Goal: Ask a question: Seek information or help from site administrators or community

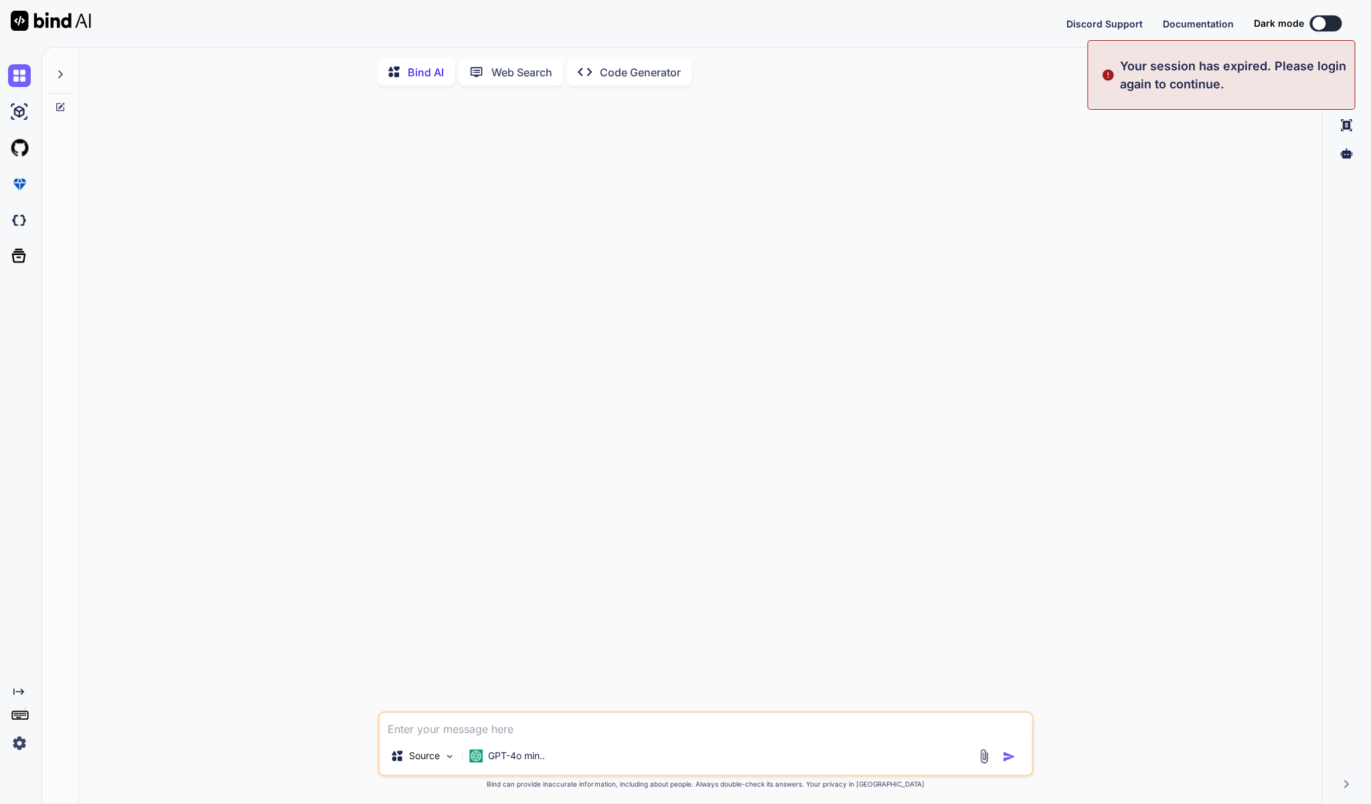
type textarea "x"
click at [1312, 23] on button "Sign in" at bounding box center [1313, 23] width 72 height 27
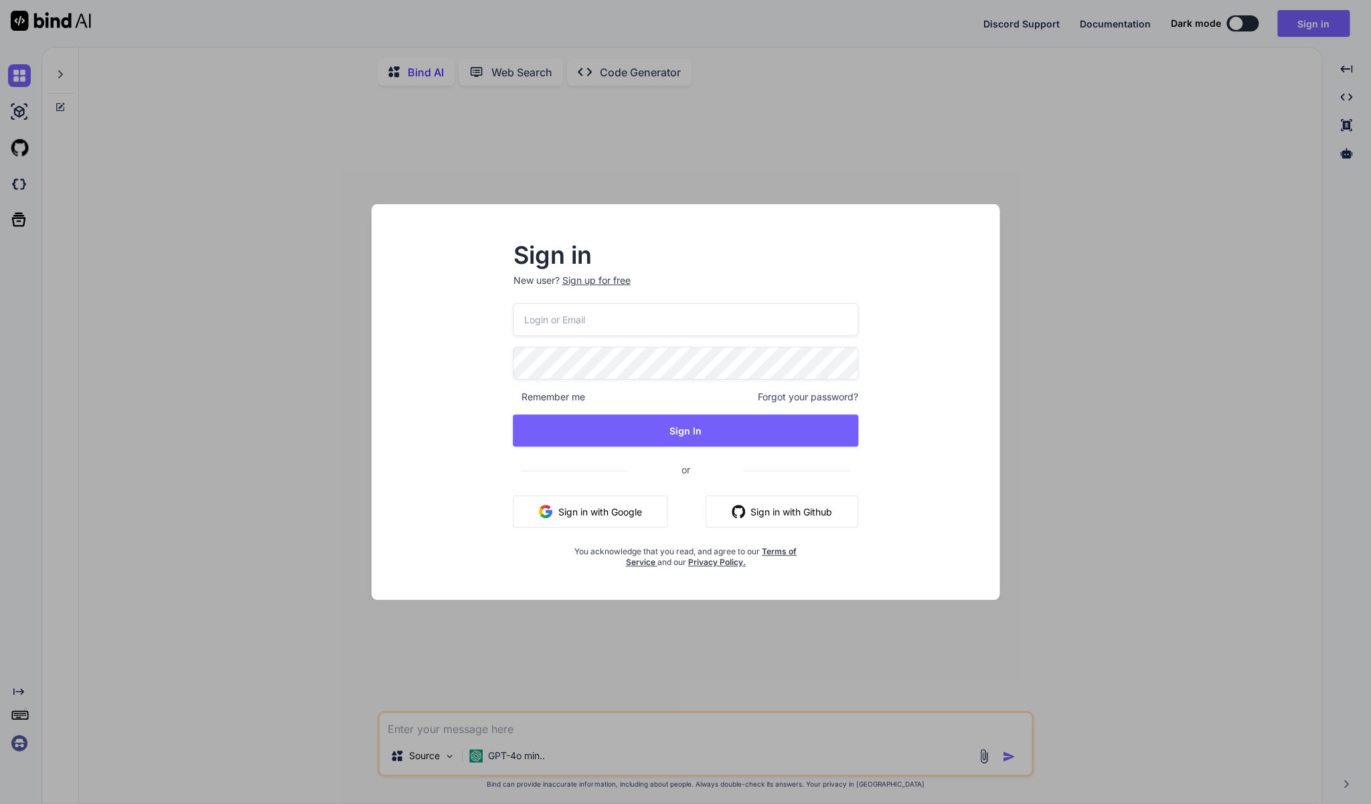
click at [616, 329] on input "email" at bounding box center [685, 319] width 345 height 33
type input "[EMAIL_ADDRESS][DOMAIN_NAME]"
click at [693, 245] on h2 "Sign in" at bounding box center [685, 254] width 345 height 21
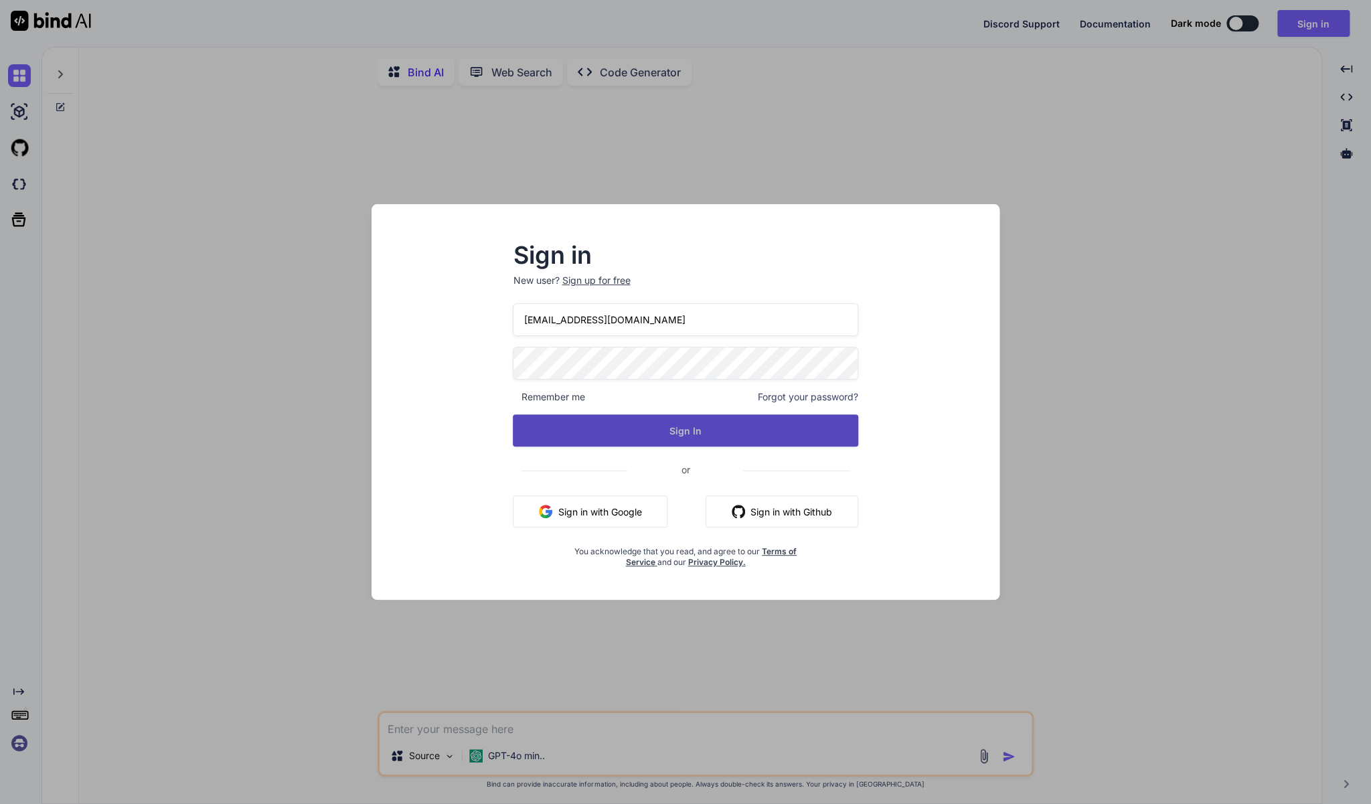
click at [684, 433] on button "Sign In" at bounding box center [685, 430] width 345 height 32
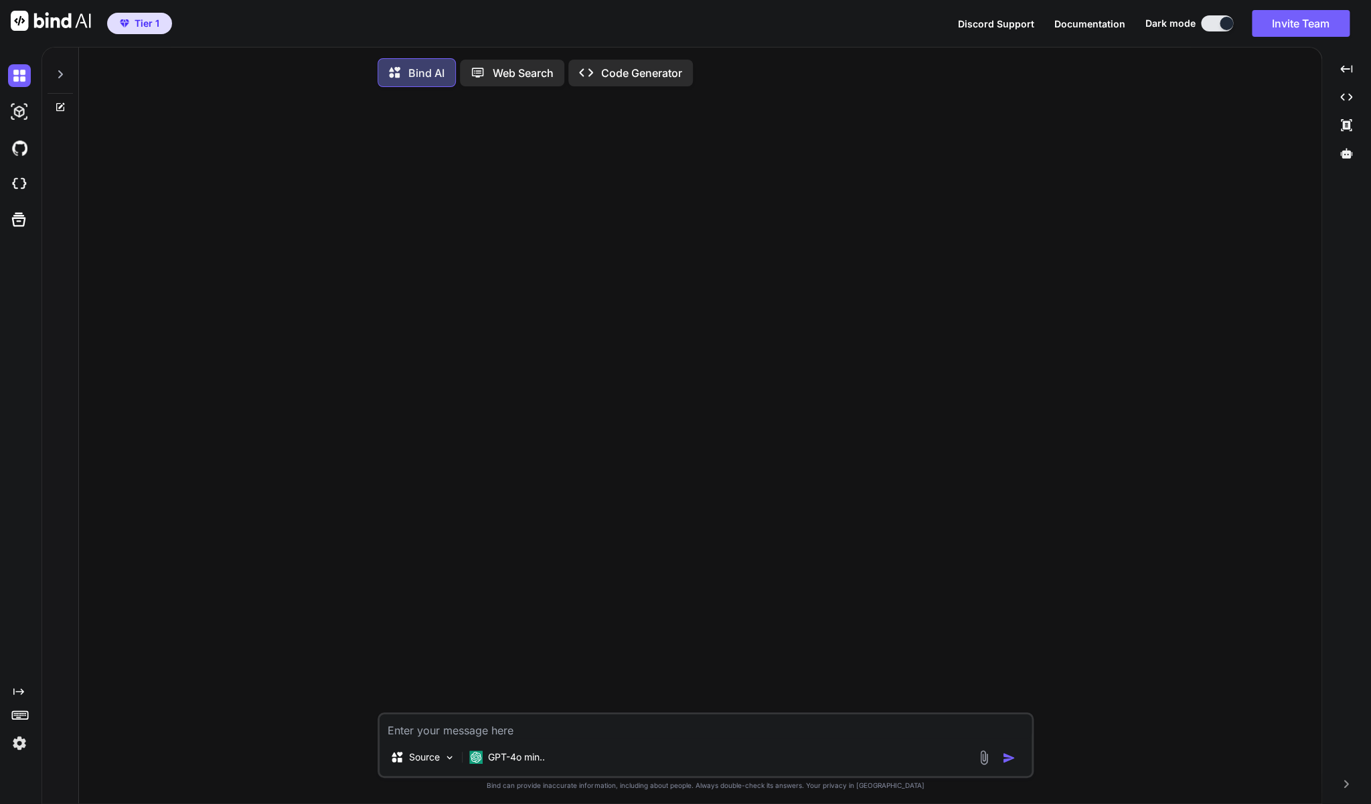
click at [68, 74] on div at bounding box center [60, 71] width 25 height 46
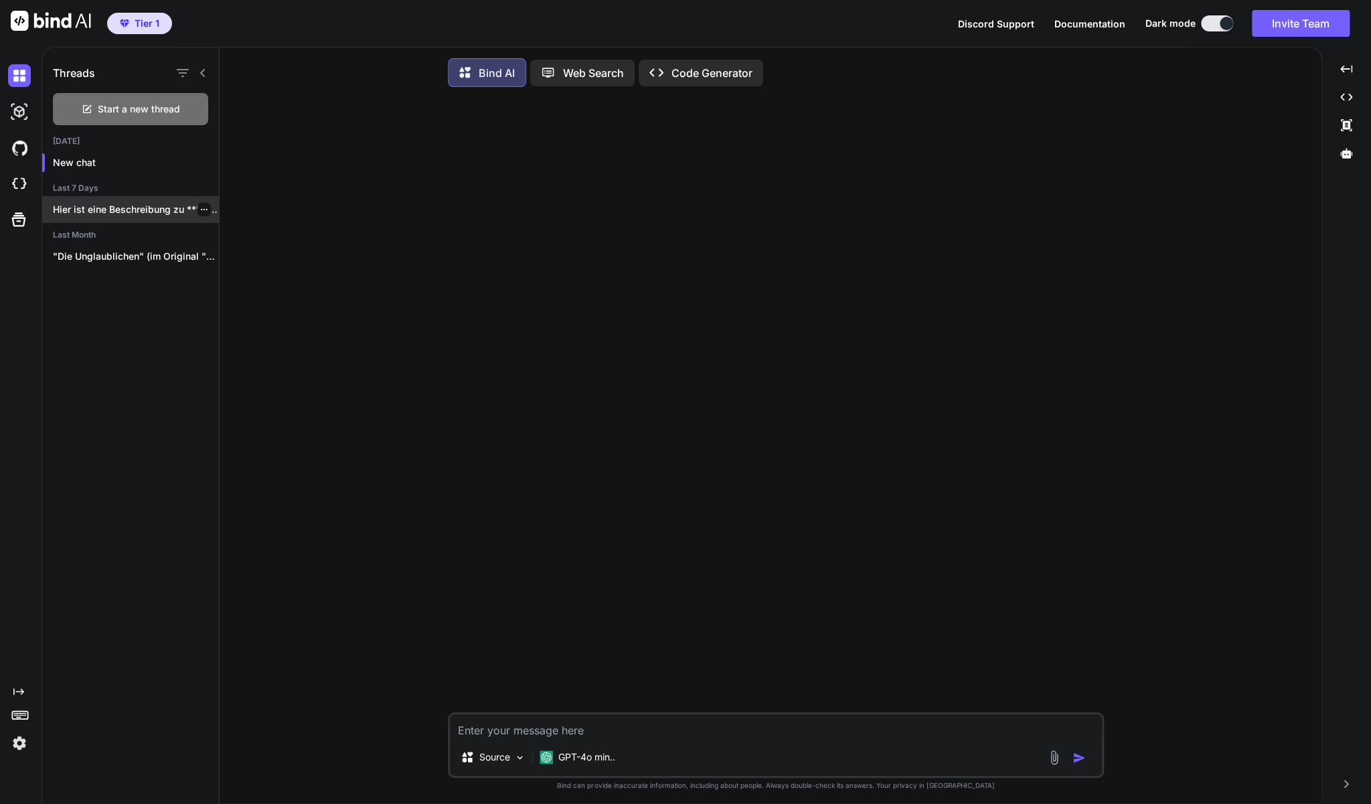
click at [108, 203] on p "Hier ist eine Beschreibung zu **"Invasion" (Blu-ray)**:..." at bounding box center [136, 209] width 166 height 13
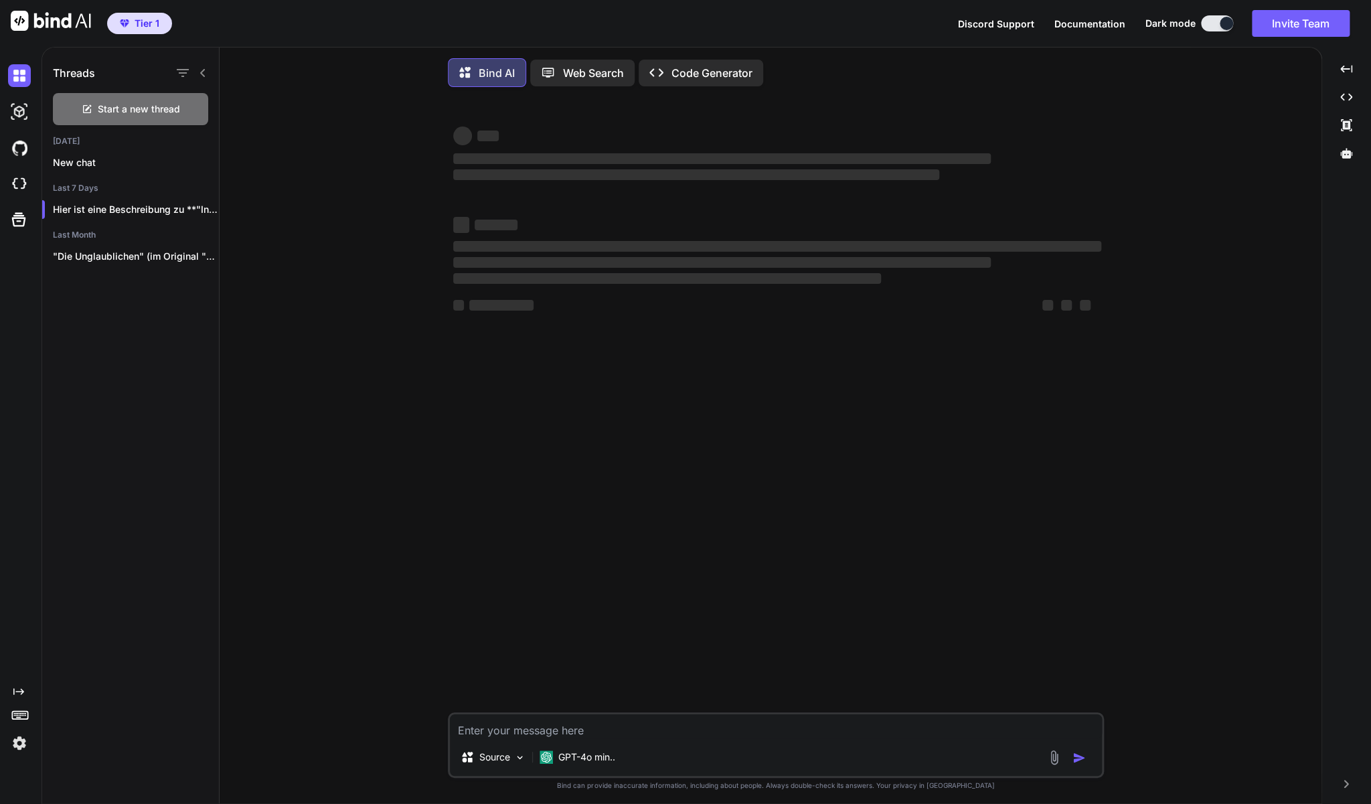
type textarea "x"
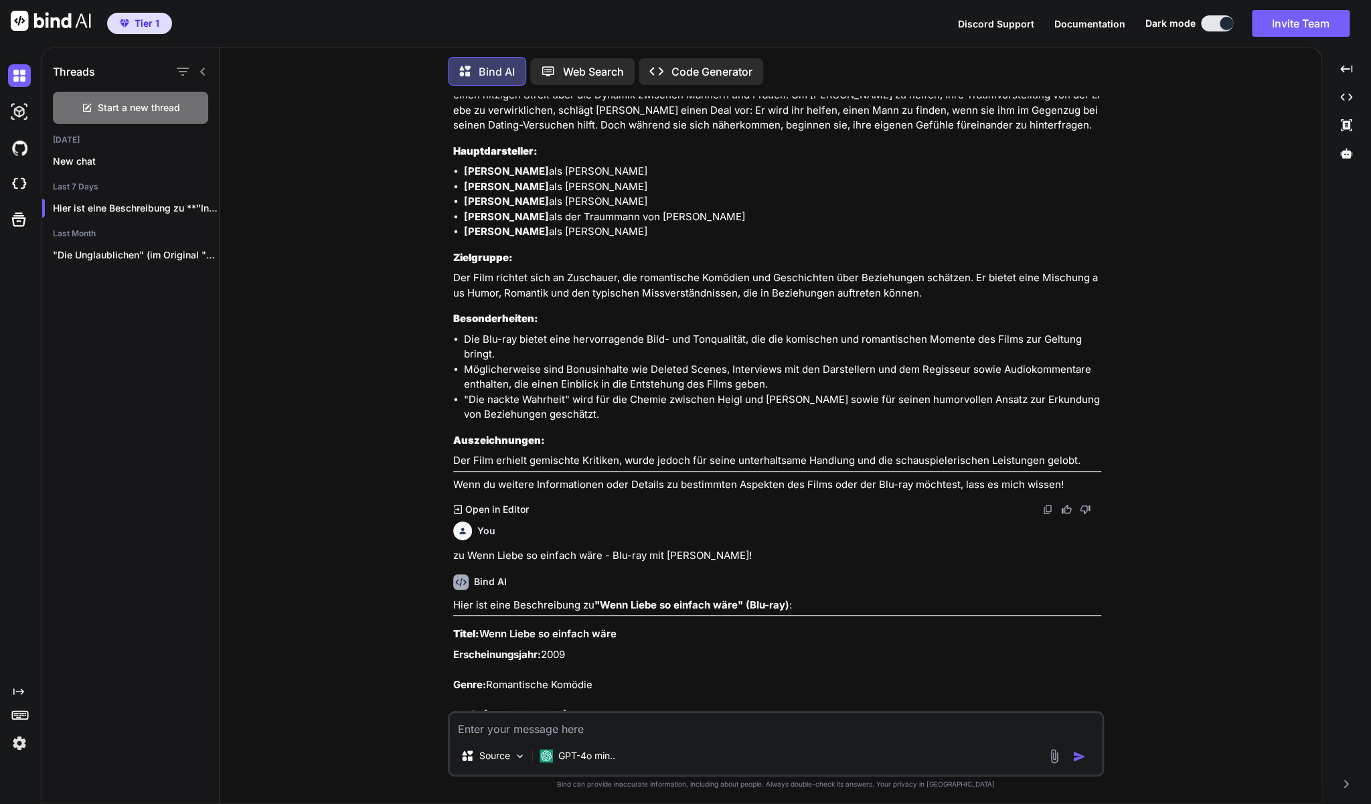
scroll to position [3, 0]
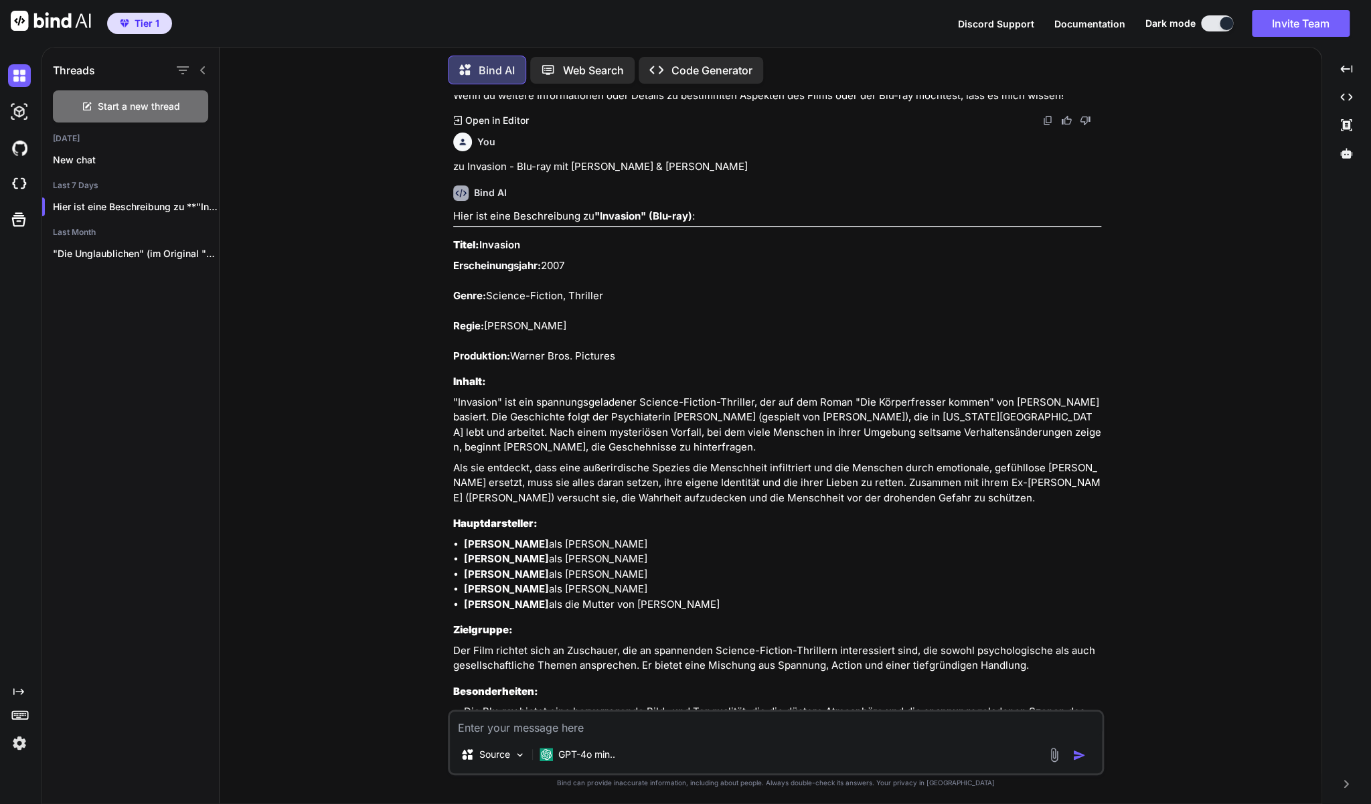
click at [512, 732] on textarea at bounding box center [776, 723] width 652 height 24
type textarea "z"
type textarea "x"
type textarea "zu"
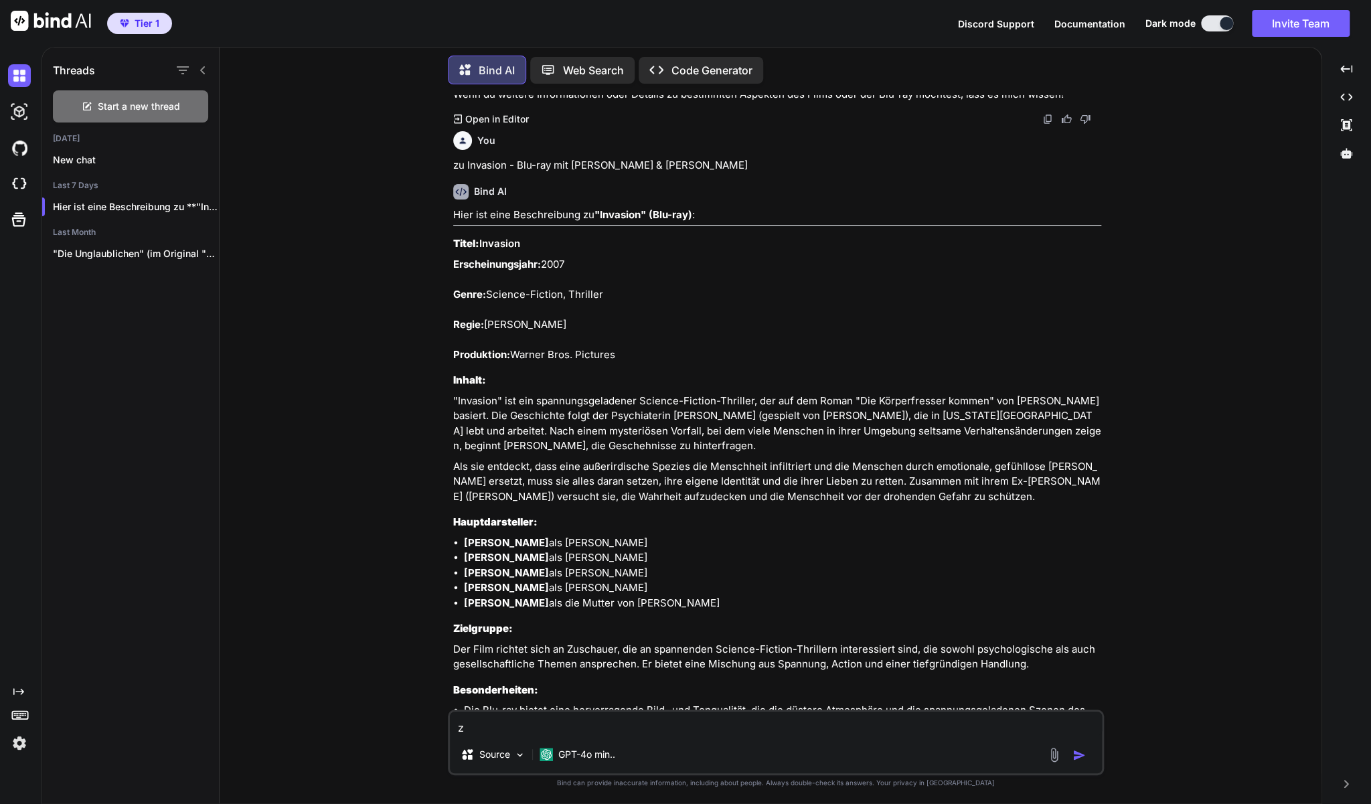
type textarea "x"
type textarea "zu"
type textarea "x"
paste textarea "0w0gLI8L/b/8,,?nKXc"
type textarea "zu 0w0gLI8L/b/8,,?nKXc"
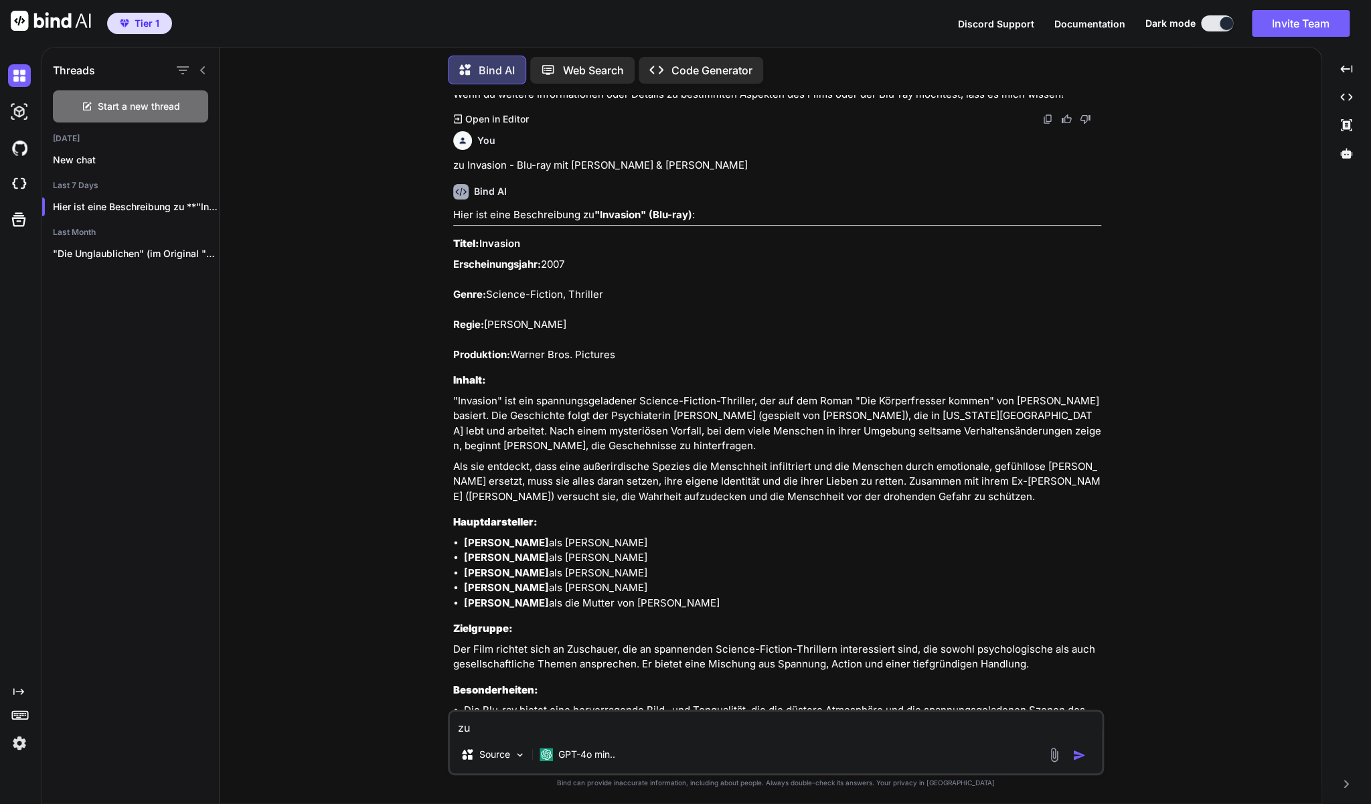
type textarea "x"
type textarea "zu"
type textarea "x"
paste textarea "Jurassic Park Trilogy (3'er DVD Collection)"
type textarea "zu Jurassic Park Trilogy (3'er DVD Collection)"
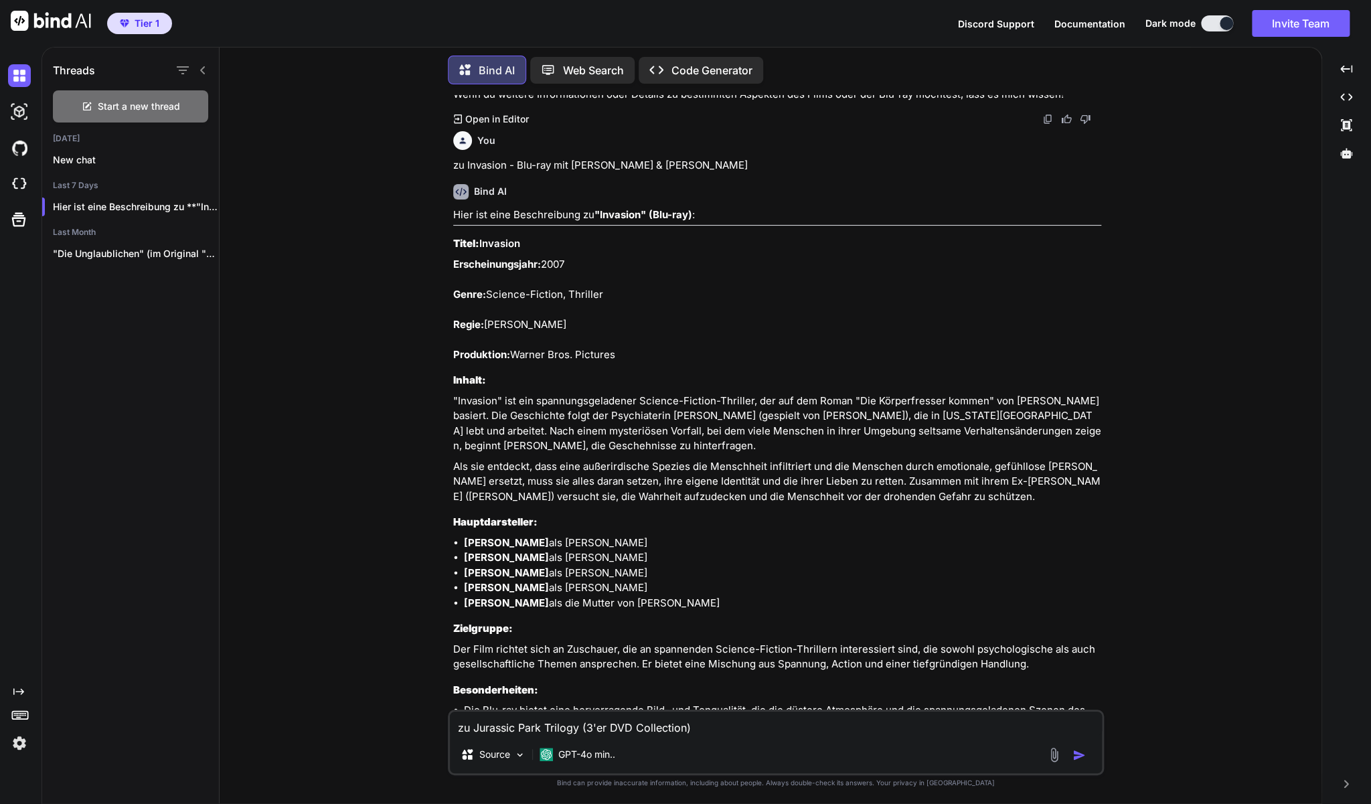
type textarea "x"
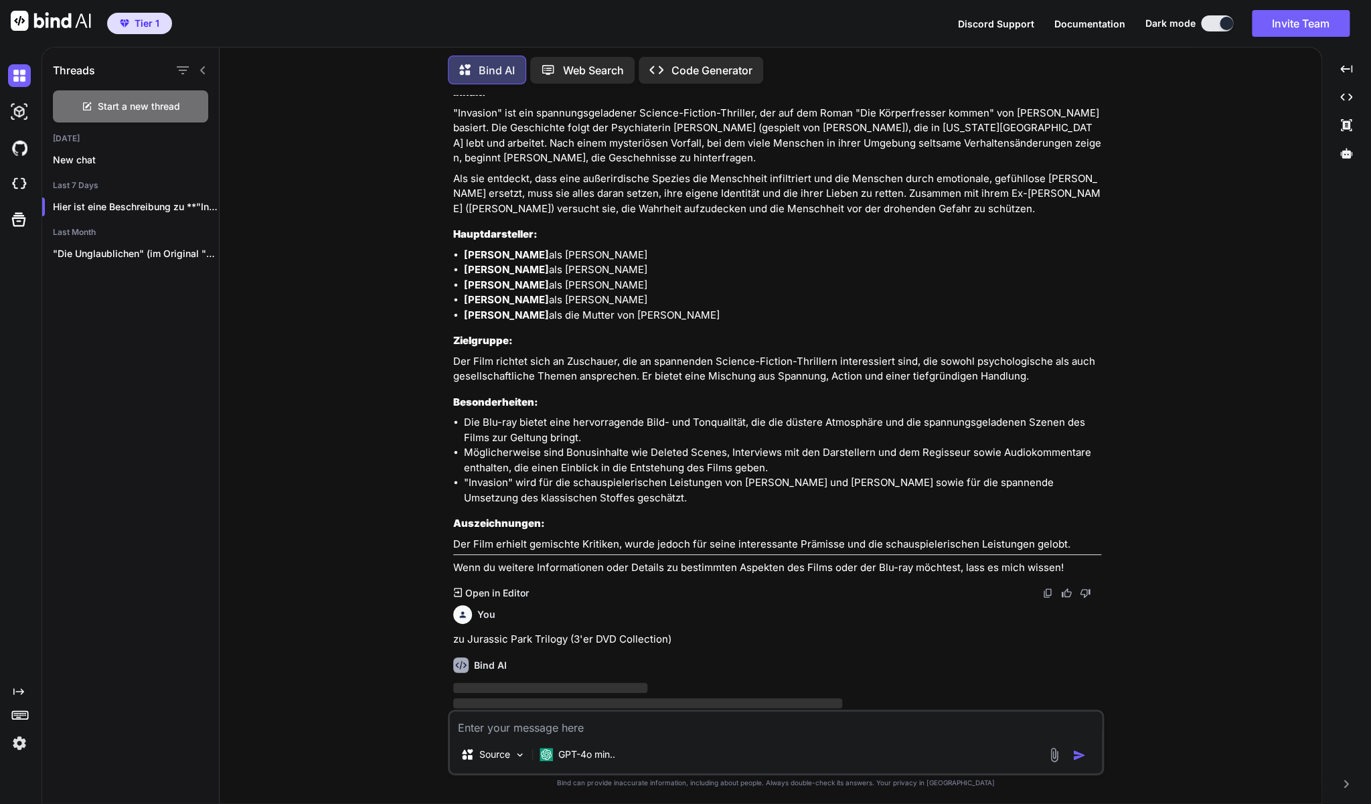
scroll to position [3182, 0]
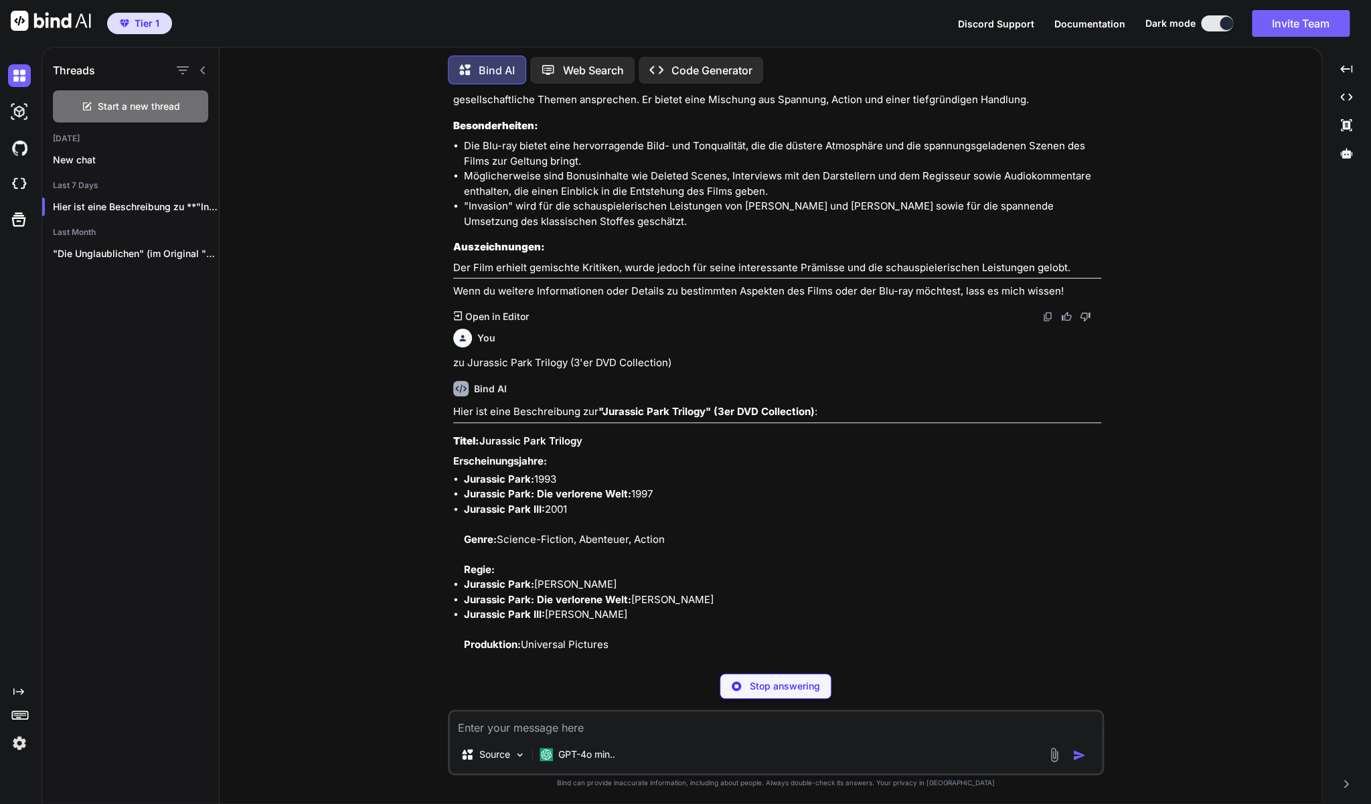
type textarea "x"
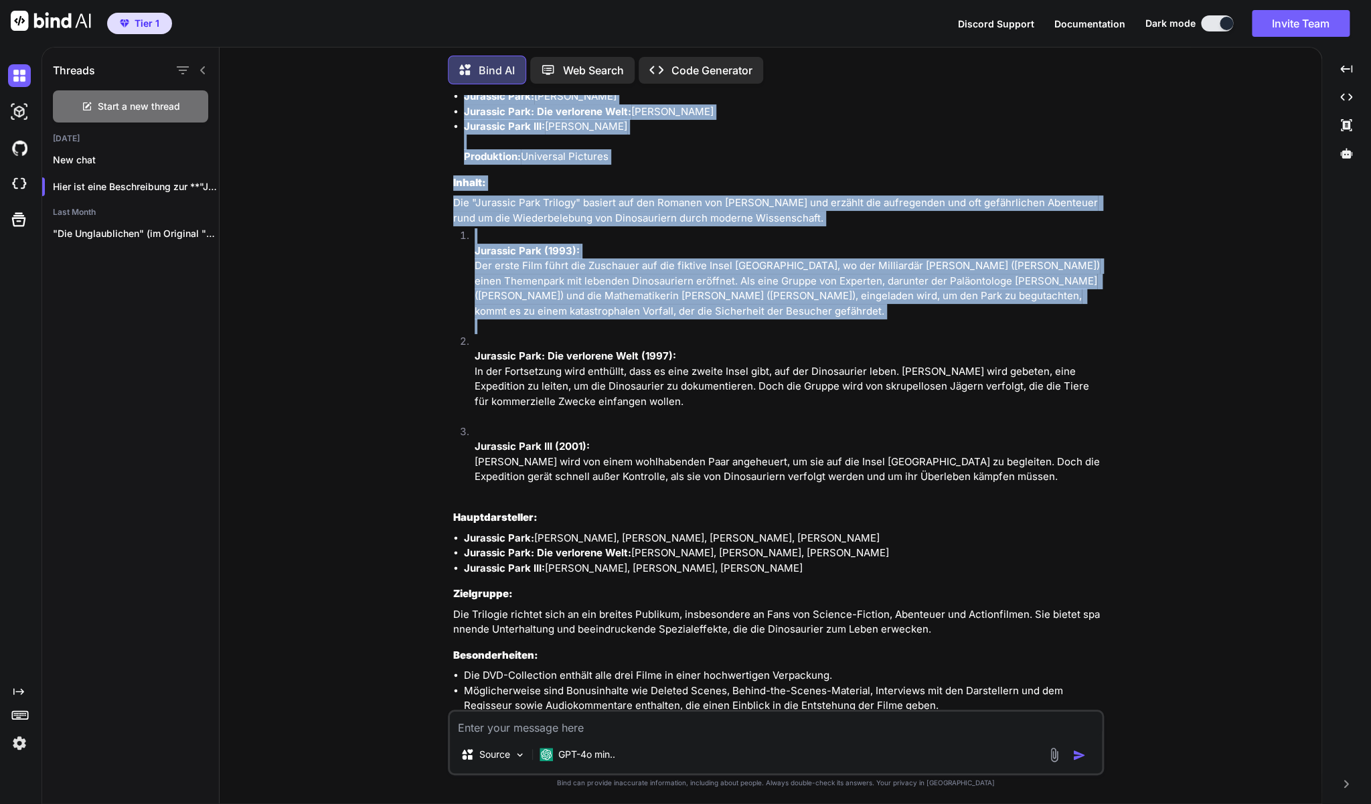
scroll to position [3962, 0]
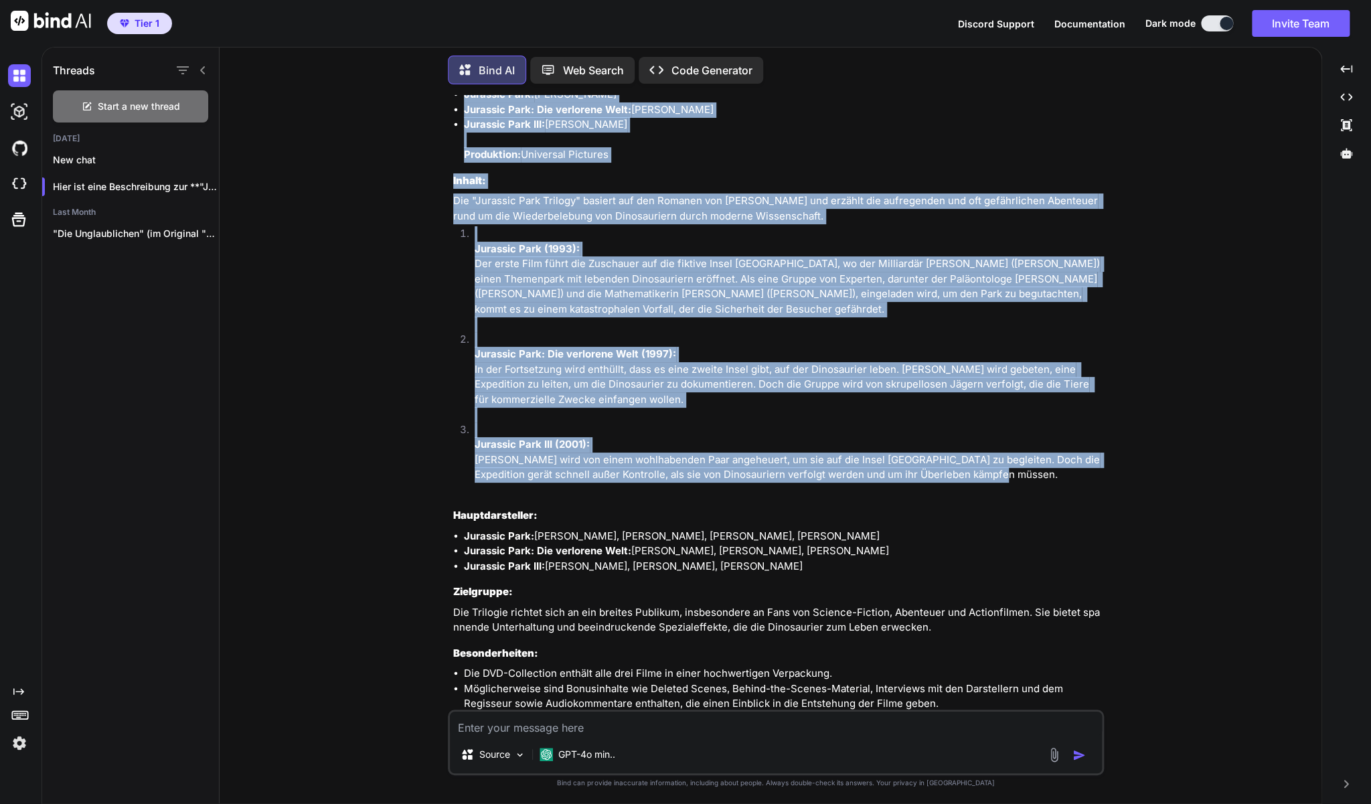
drag, startPoint x: 453, startPoint y: 311, endPoint x: 984, endPoint y: 493, distance: 561.9
click at [984, 493] on div "Hier ist eine Beschreibung zur "Jurassic Park Trilogy" (3er DVD Collection) : T…" at bounding box center [777, 370] width 648 height 912
copy div "Lorem: Ipsumdol Sita Consect Adipiscingelitsed: Doeiusmo Temp: 1078 Incididu Ut…"
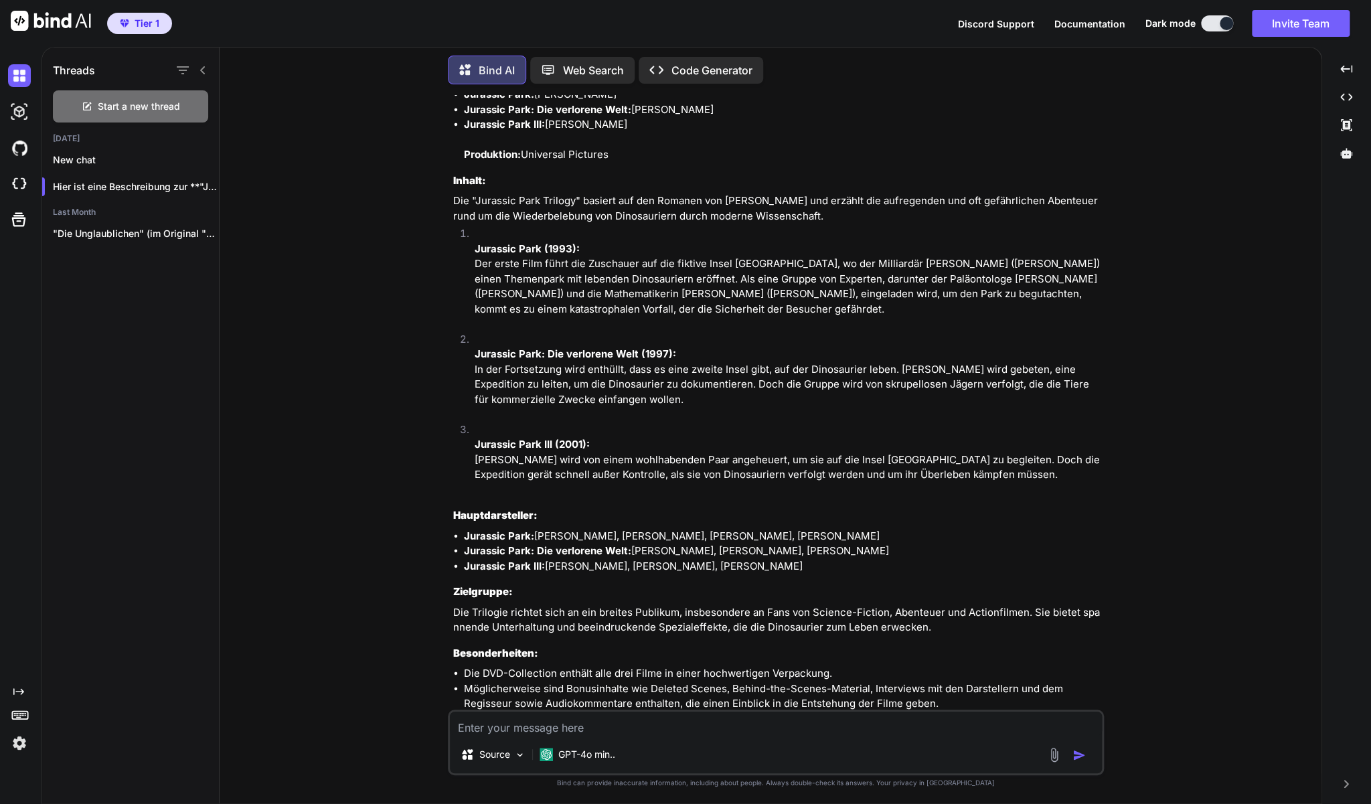
click at [490, 734] on textarea at bounding box center [776, 723] width 652 height 24
type textarea "Z"
type textarea "x"
type textarea "Zu"
type textarea "x"
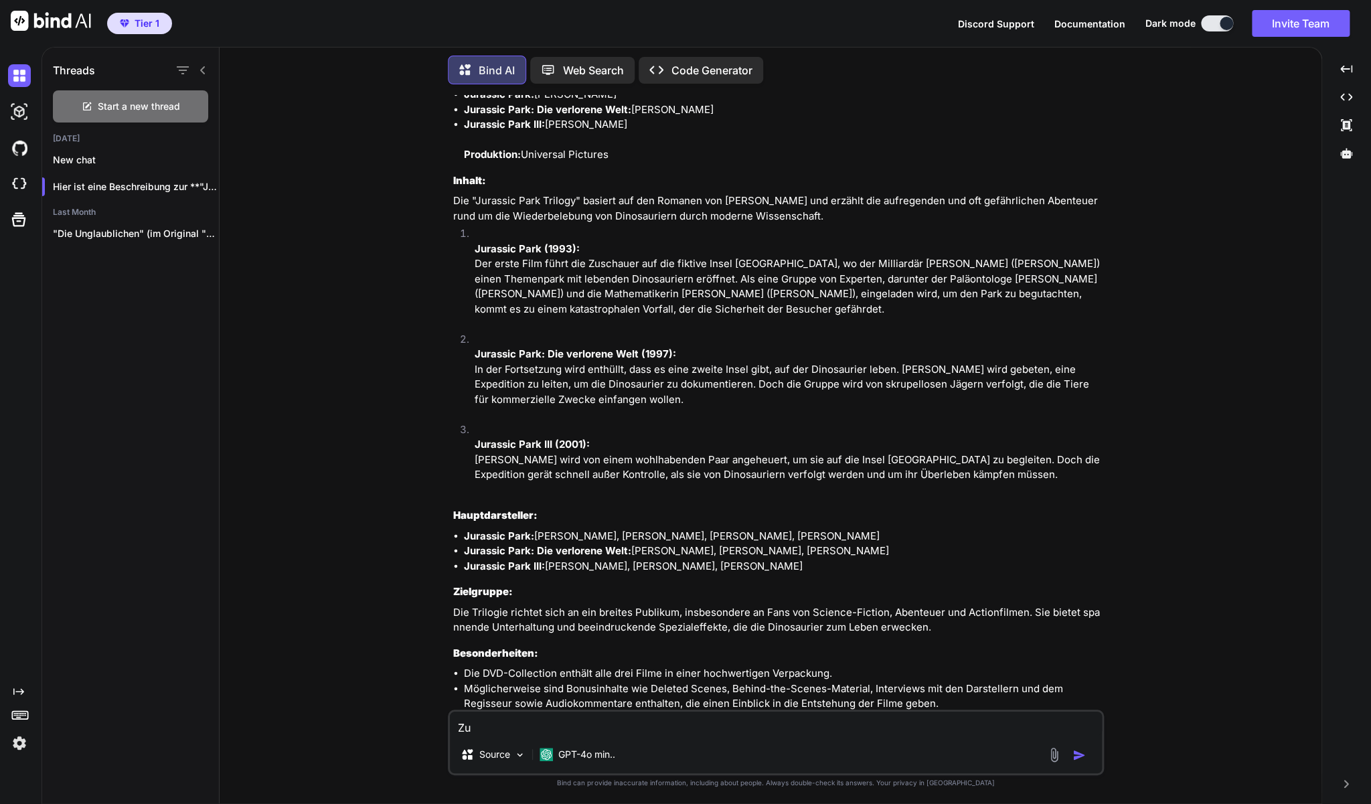
type textarea "Zu"
type textarea "x"
paste textarea "[PERSON_NAME] (Realfilm) [PERSON_NAME] und das Geheimnis der blauen Eulen"
type textarea "Zu [PERSON_NAME] (Realfilm) [PERSON_NAME] und das Geheimnis der blauen Eulen"
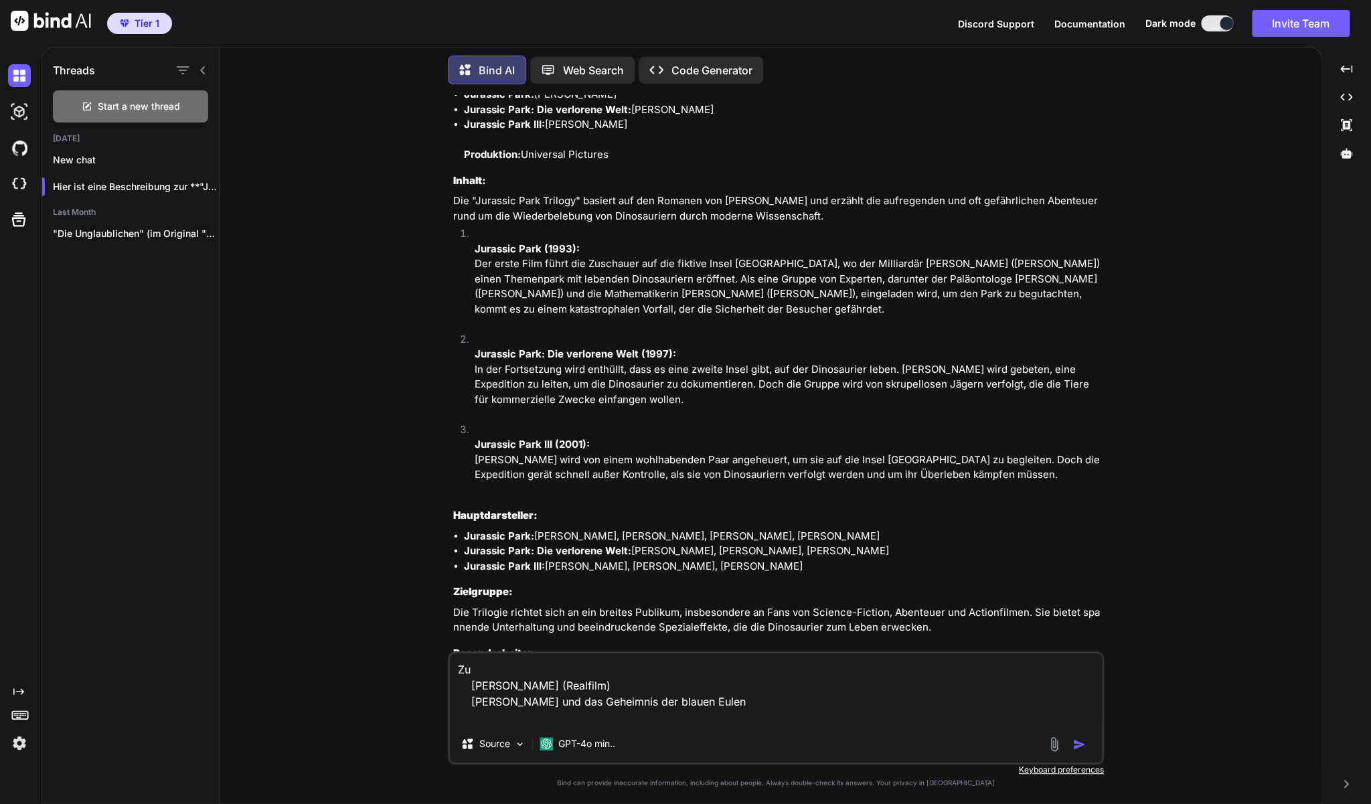
type textarea "x"
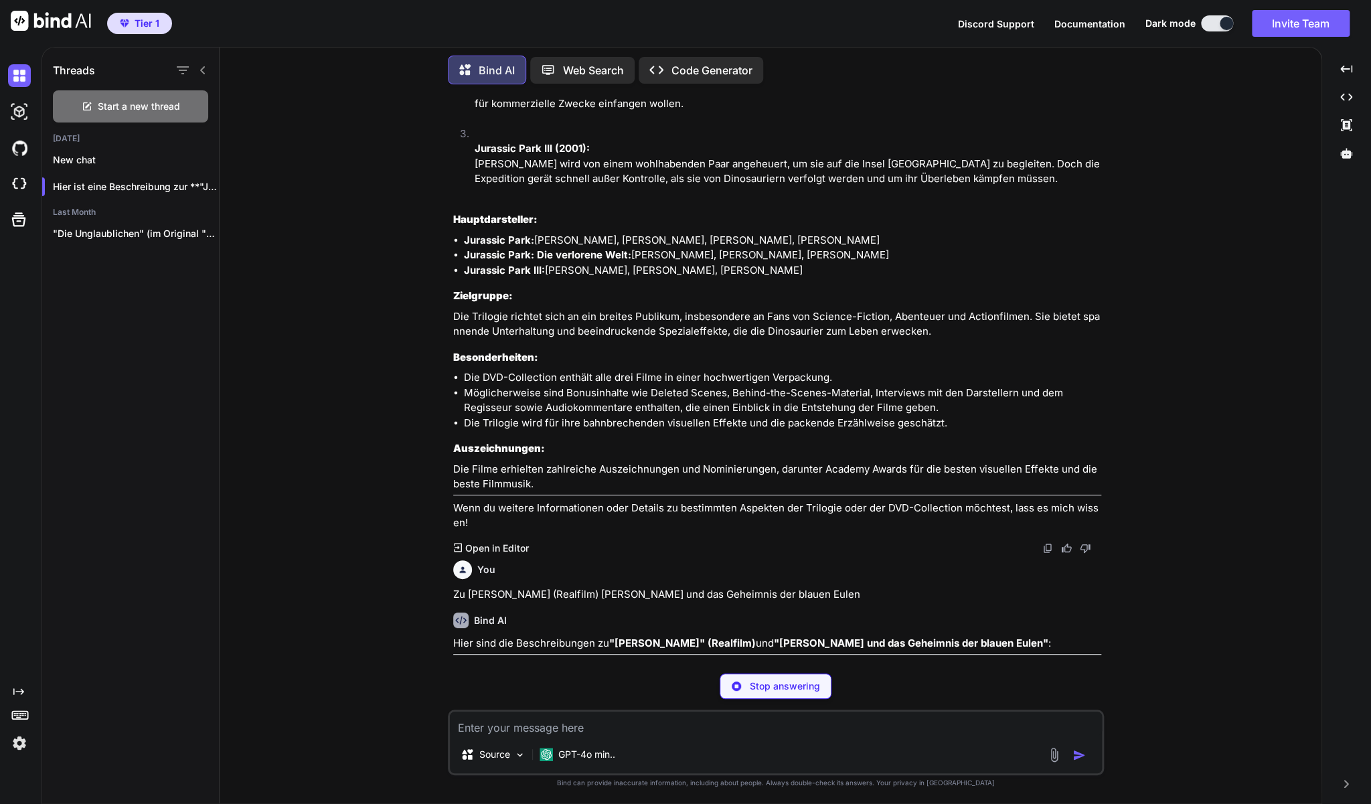
scroll to position [4244, 0]
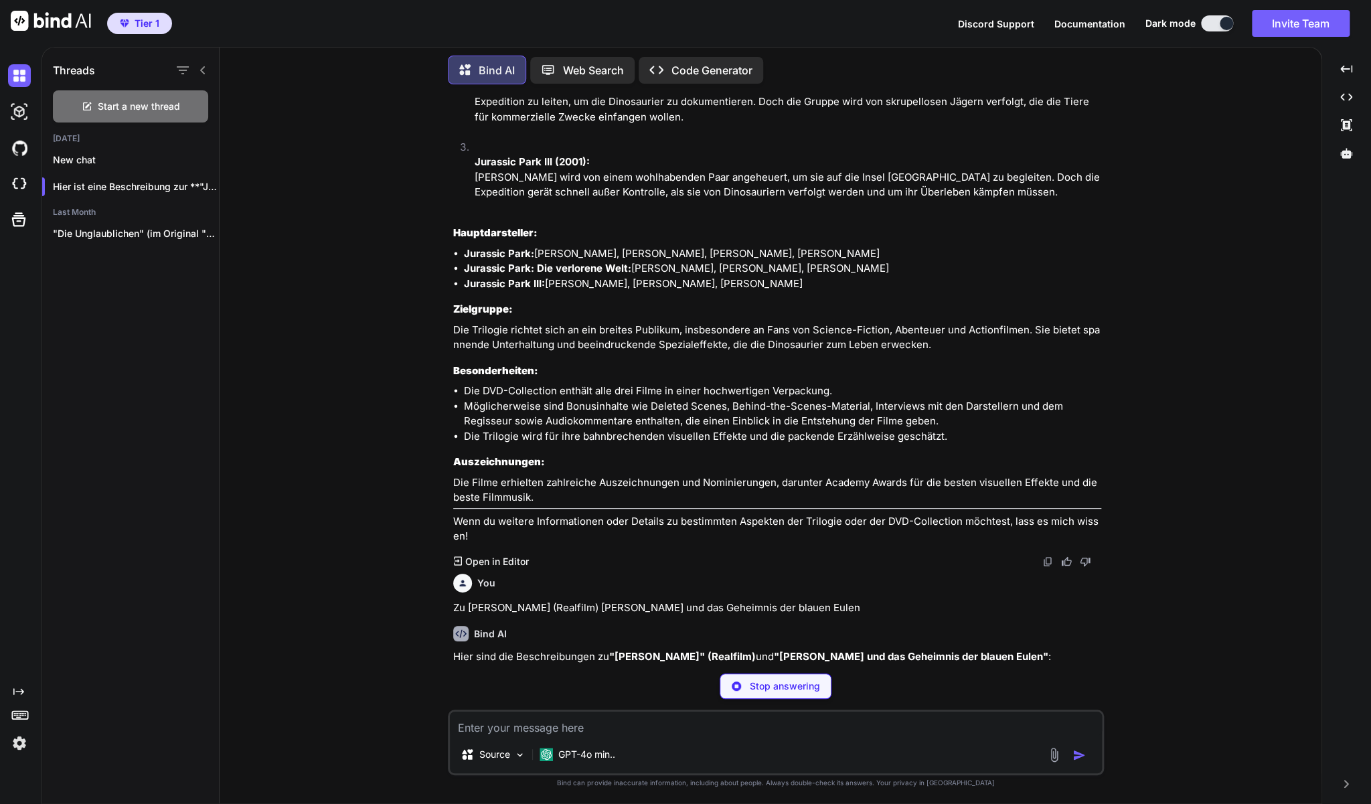
type textarea "x"
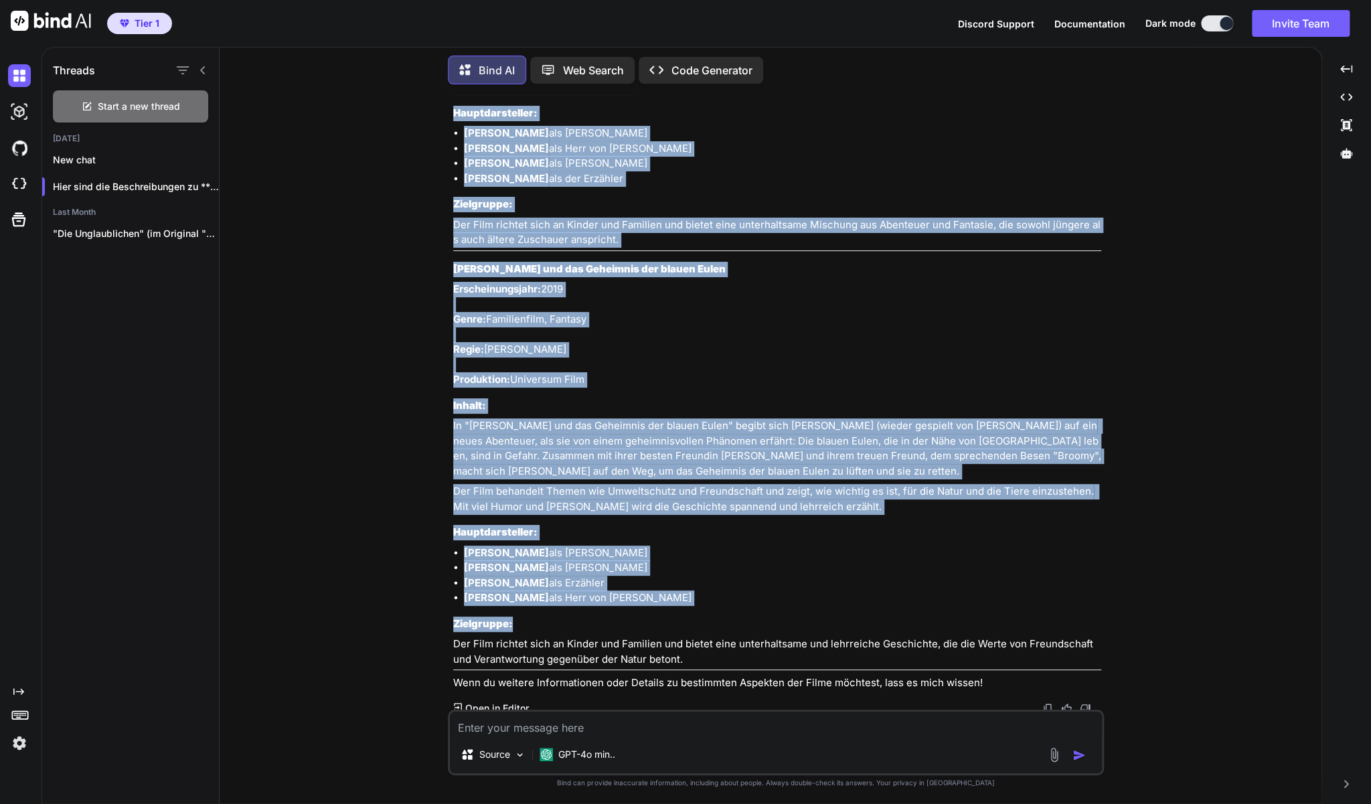
scroll to position [5098, 0]
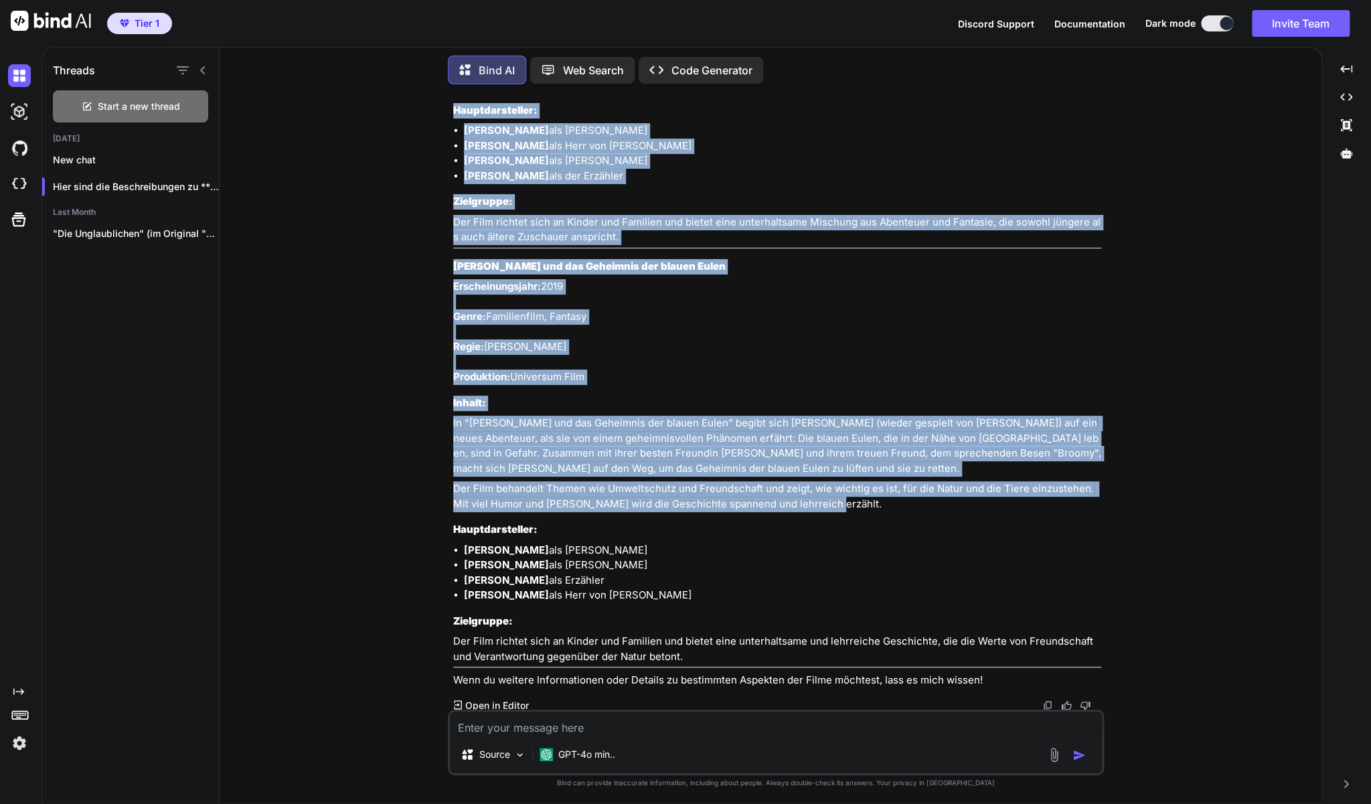
drag, startPoint x: 450, startPoint y: 232, endPoint x: 829, endPoint y: 501, distance: 464.1
click at [829, 501] on div "You zu Wie durch ein Wunder - Leben. Lieben. Loslassen können. Bind AI Hier ist…" at bounding box center [776, 402] width 653 height 614
copy div "Lore Ipsumdolor (Sitametc) Adipiscingelitse: 4990 Doeiu: Temporincidi, Utlabor …"
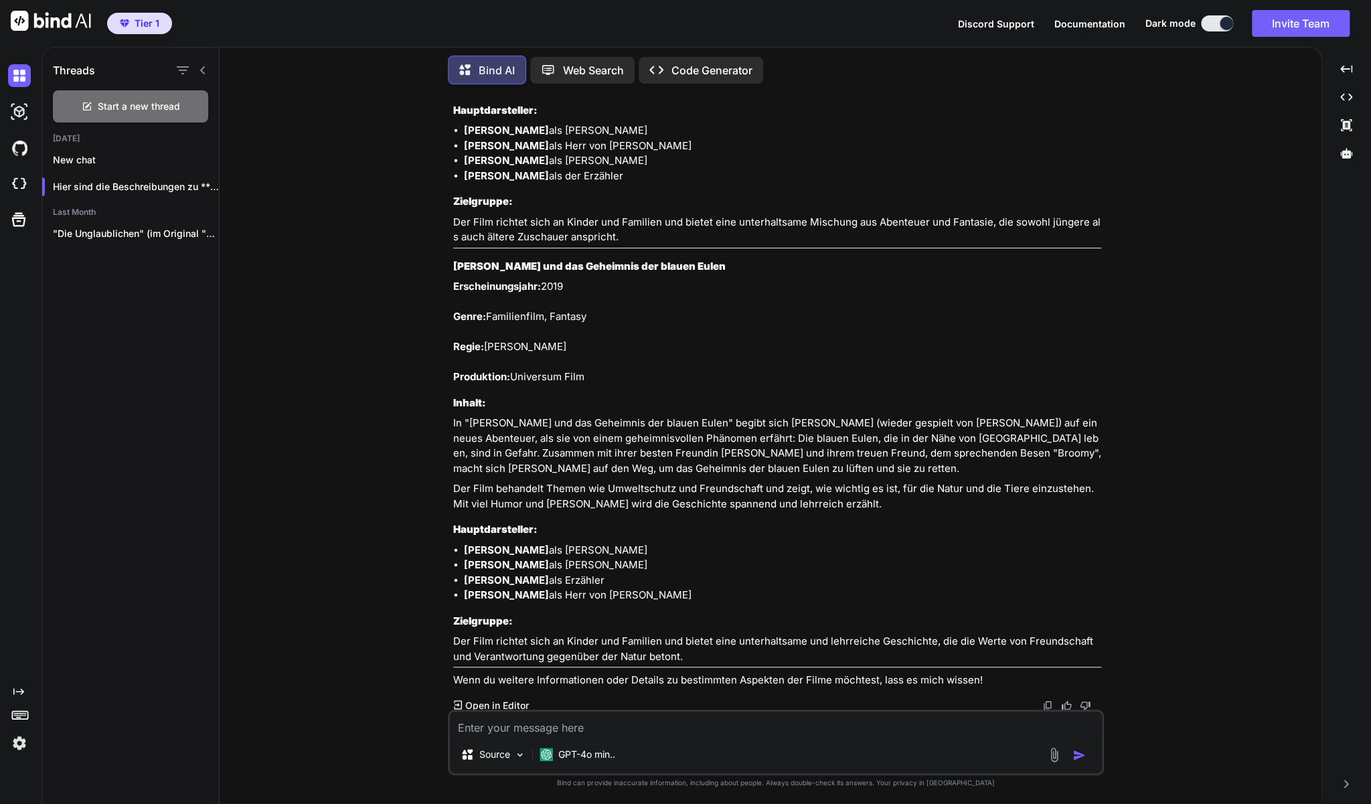
click at [601, 729] on textarea at bounding box center [776, 723] width 652 height 24
type textarea "z"
type textarea "x"
type textarea "zu"
type textarea "x"
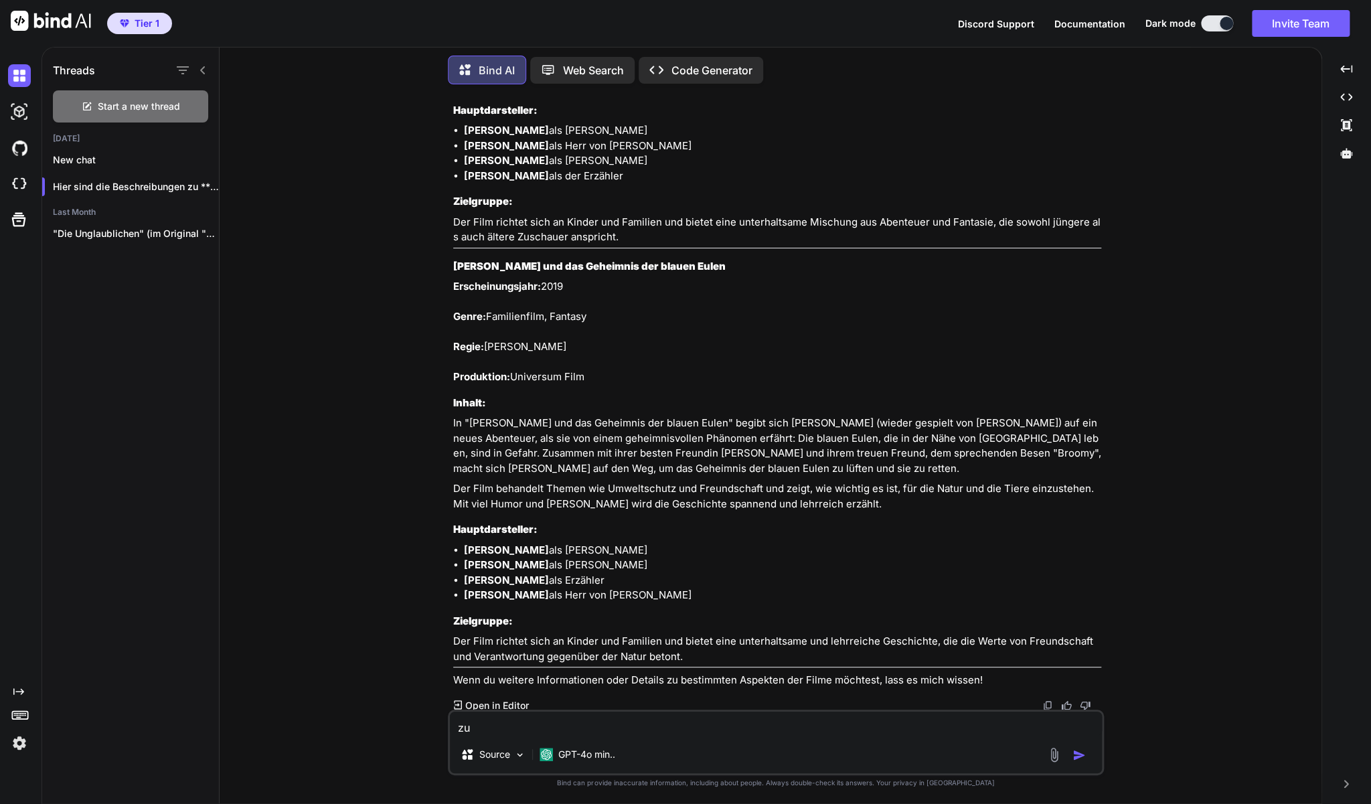
type textarea "zu"
type textarea "x"
paste textarea "The Phantom of the Opera at the [GEOGRAPHIC_DATA][PERSON_NAME] (DVD)"
type textarea "zu The Phantom of the Opera at the [GEOGRAPHIC_DATA][PERSON_NAME] (DVD)"
type textarea "x"
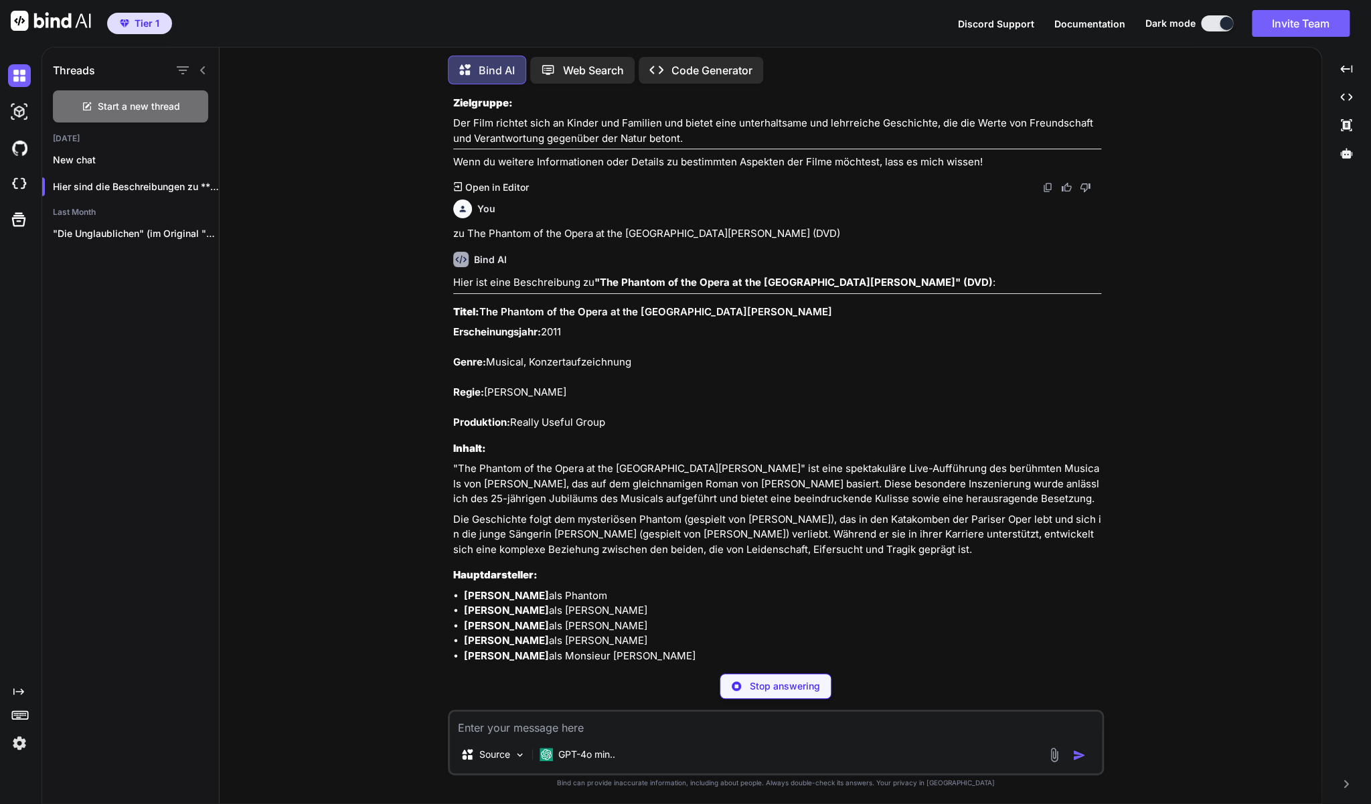
scroll to position [5617, 0]
type textarea "x"
click at [541, 730] on textarea at bounding box center [776, 723] width 652 height 24
drag, startPoint x: 946, startPoint y: 548, endPoint x: 454, endPoint y: 308, distance: 547.4
click at [454, 308] on div "Hier ist eine Beschreibung zu "The Phantom of the Opera at the [GEOGRAPHIC_DATA…" at bounding box center [777, 602] width 648 height 656
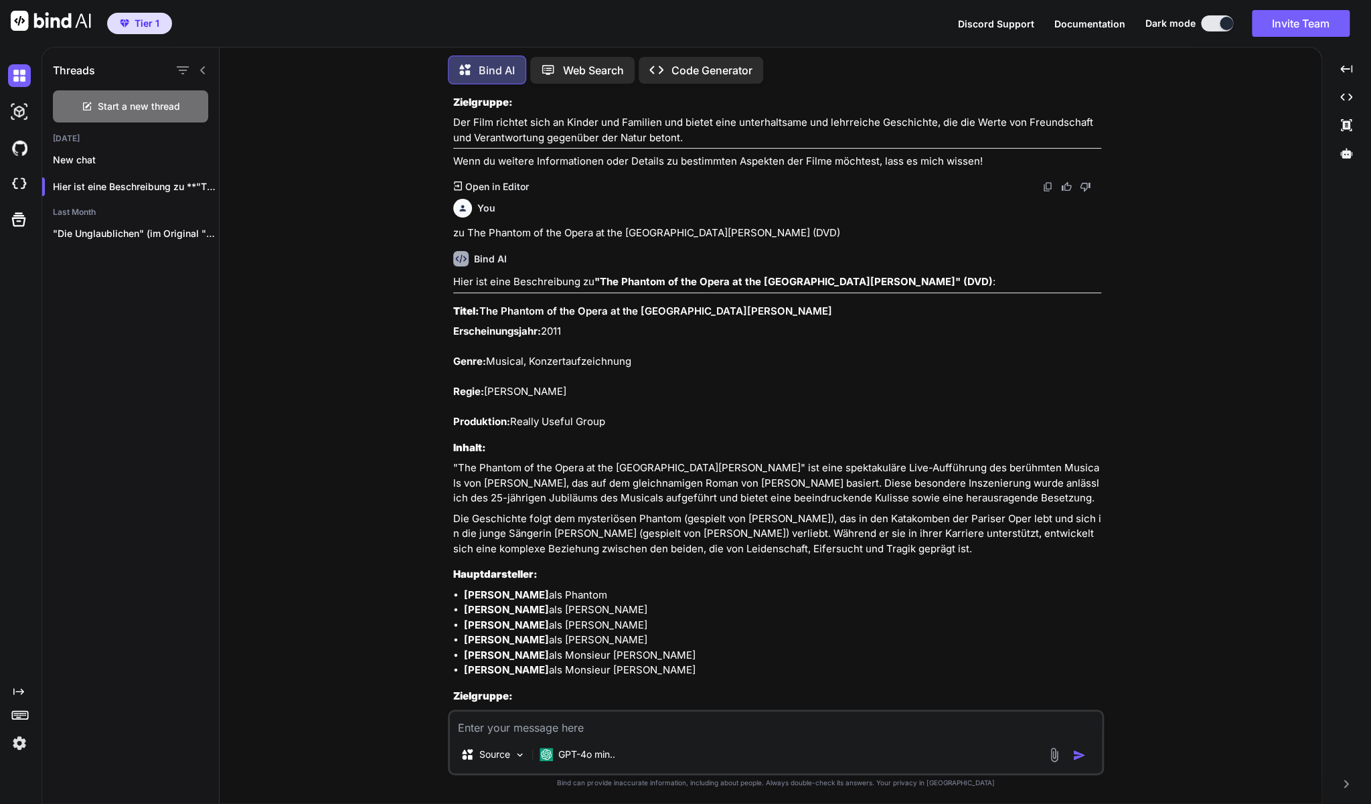
copy div "Titel: The Phantom of the Opera at the [GEOGRAPHIC_DATA][PERSON_NAME] Erscheinu…"
